Goal: Task Accomplishment & Management: Use online tool/utility

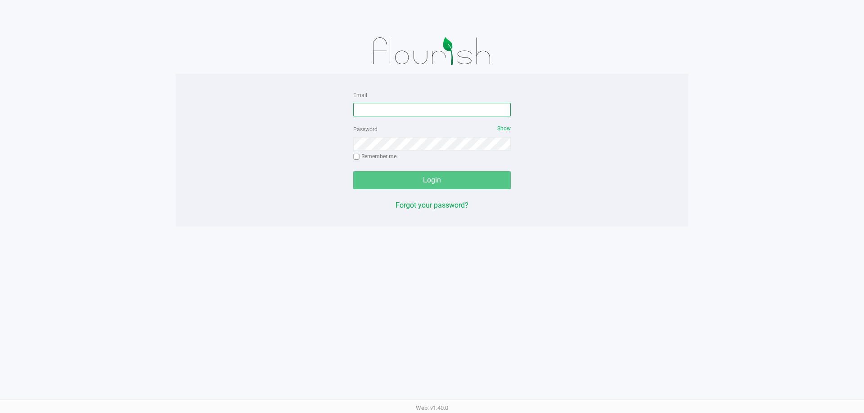
click at [412, 110] on input "Email" at bounding box center [431, 109] width 157 height 13
type input "meanderson@liveparallel.com"
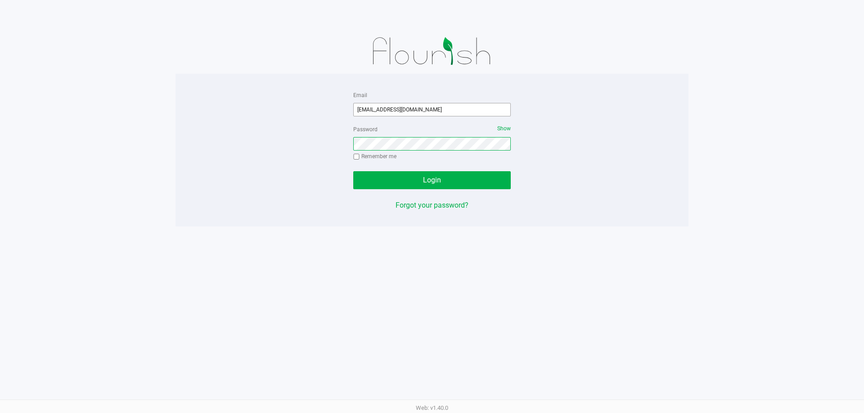
click at [353, 171] on button "Login" at bounding box center [431, 180] width 157 height 18
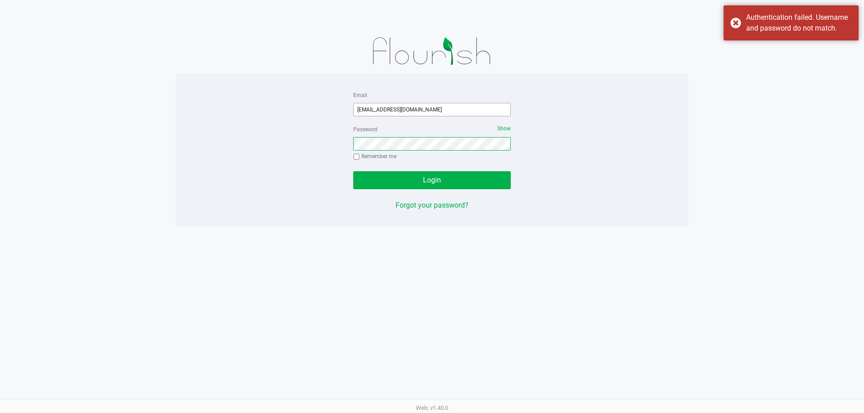
click at [353, 171] on button "Login" at bounding box center [431, 180] width 157 height 18
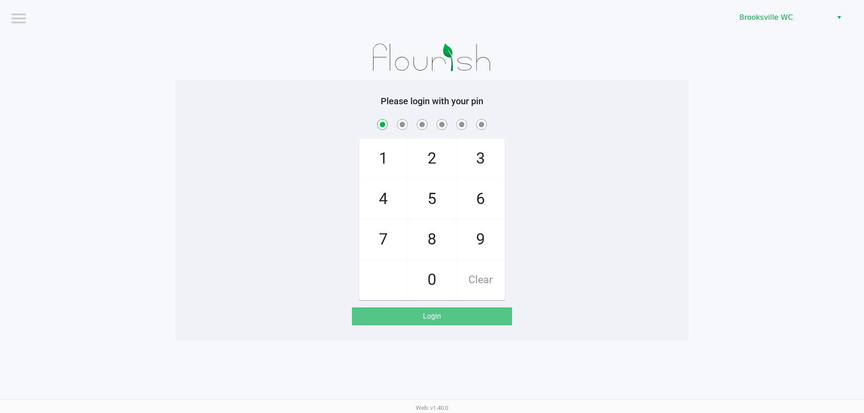
checkbox input "true"
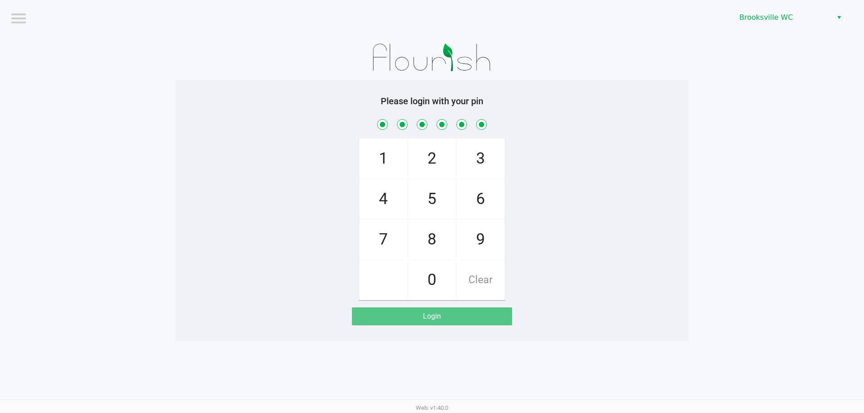
checkbox input "true"
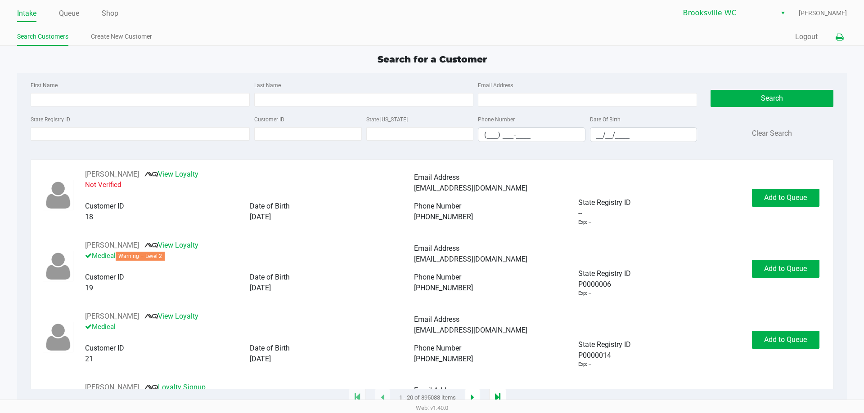
click at [836, 36] on icon at bounding box center [839, 37] width 8 height 6
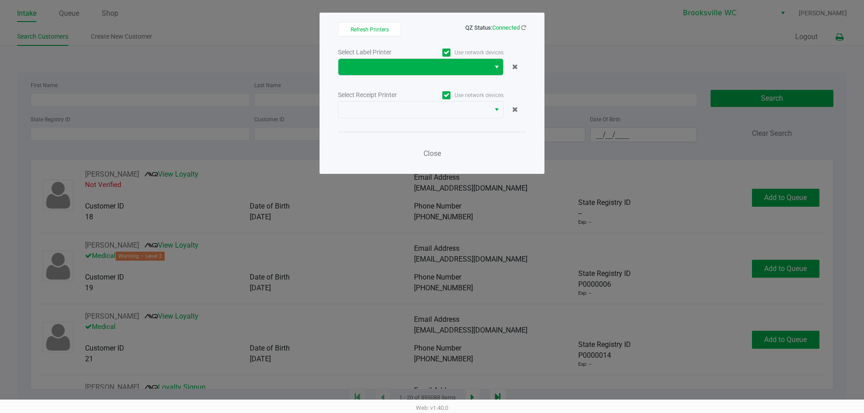
click at [493, 65] on button "Select" at bounding box center [496, 67] width 13 height 16
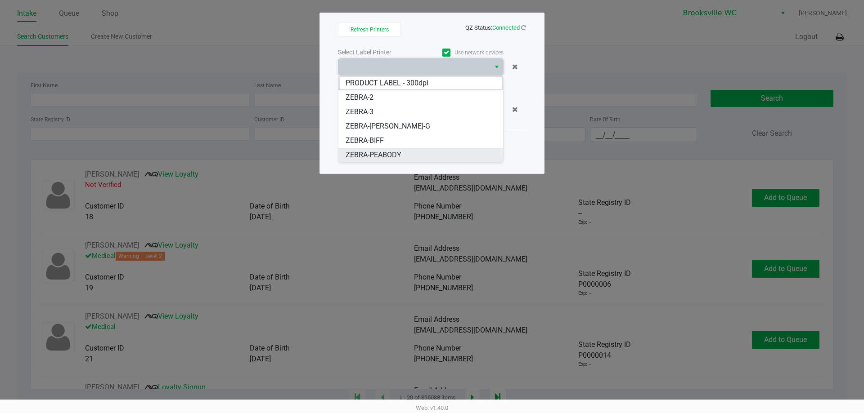
click at [374, 152] on span "ZEBRA-PEABODY" at bounding box center [373, 155] width 56 height 11
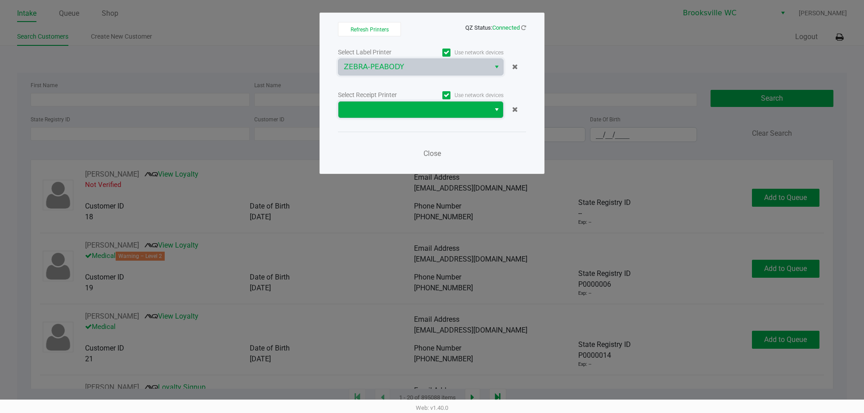
click at [489, 113] on span at bounding box center [414, 110] width 152 height 16
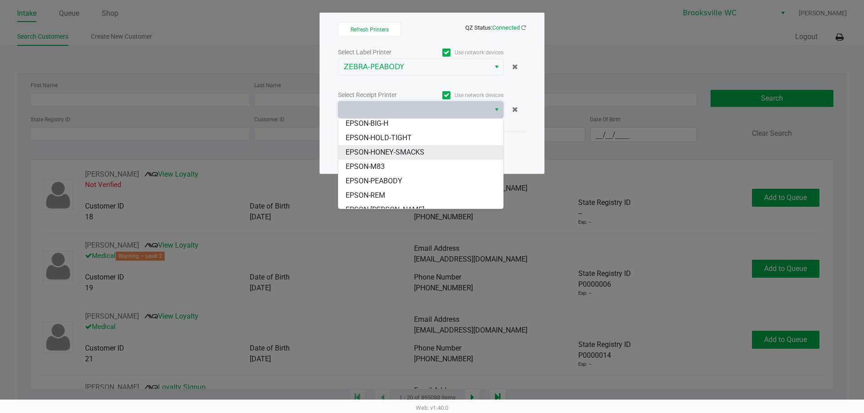
scroll to position [45, 0]
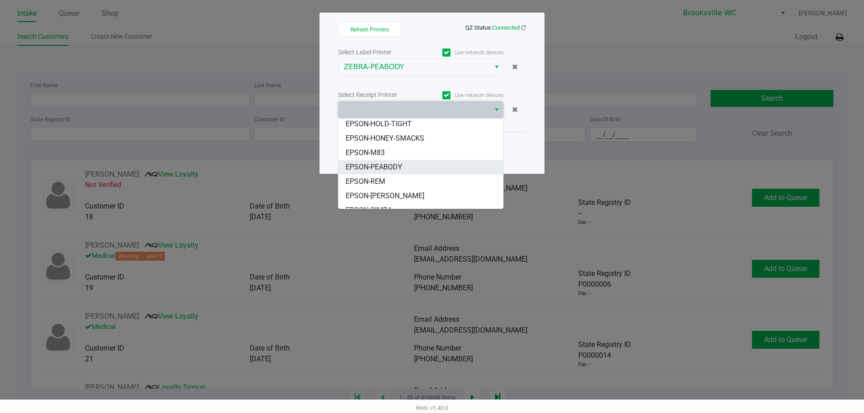
click at [389, 168] on span "EPSON-PEABODY" at bounding box center [373, 167] width 57 height 11
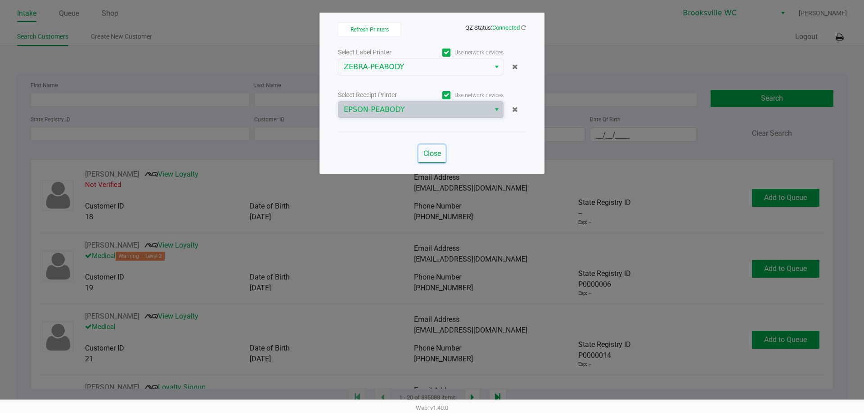
click at [432, 153] on span "Close" at bounding box center [432, 153] width 18 height 9
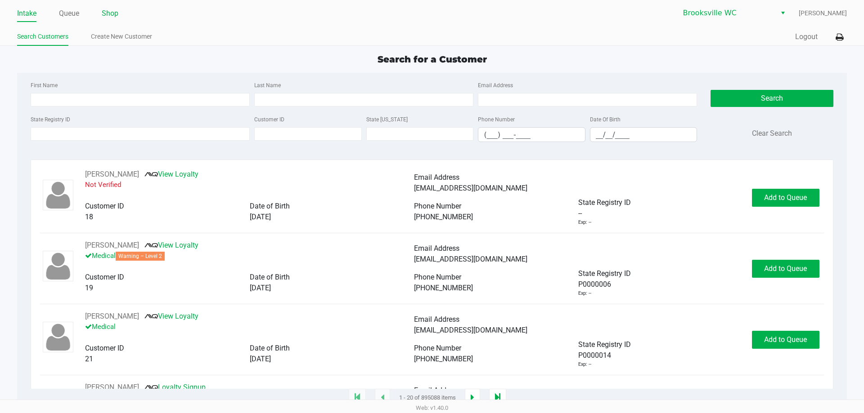
click at [106, 12] on link "Shop" at bounding box center [110, 13] width 17 height 13
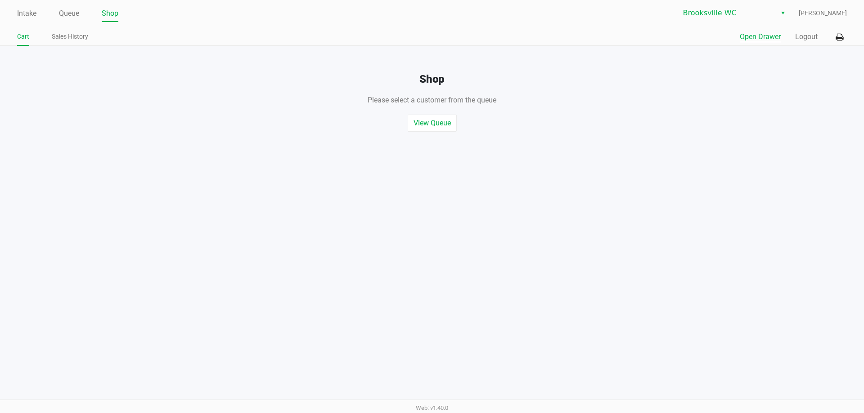
click at [761, 41] on button "Open Drawer" at bounding box center [760, 36] width 41 height 11
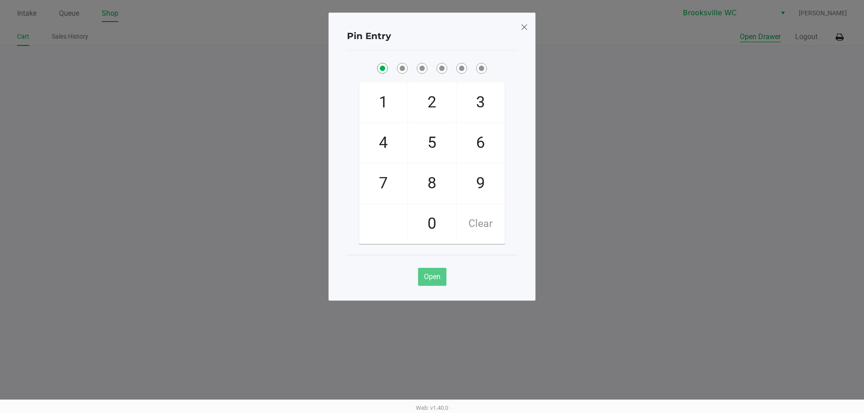
checkbox input "true"
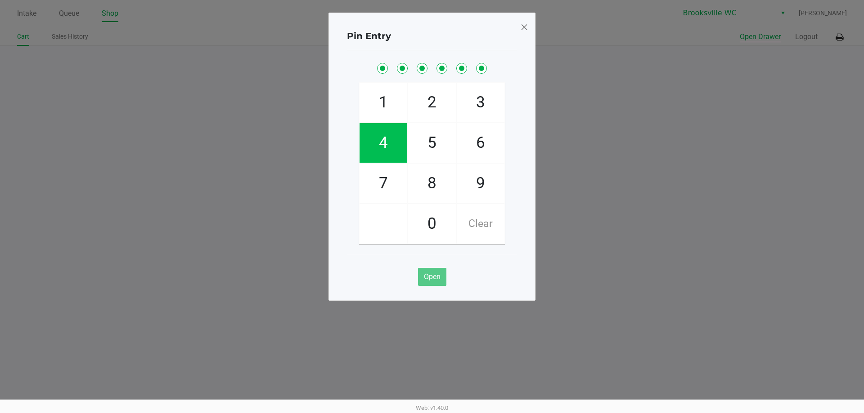
checkbox input "true"
